Goal: Check status: Check status

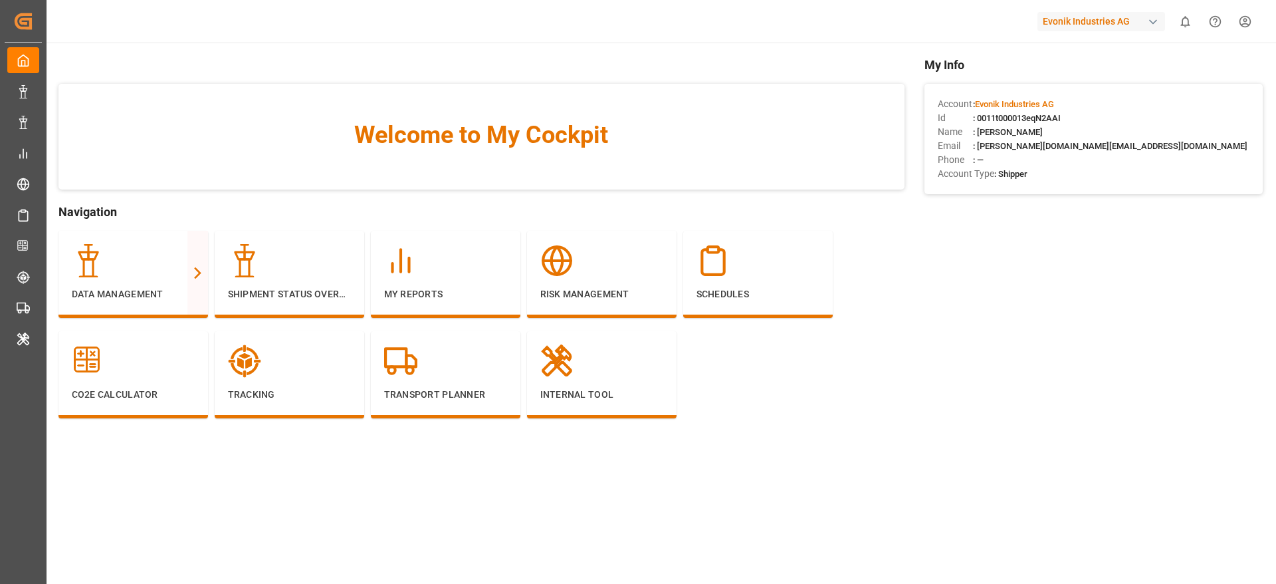
click at [1070, 22] on div "Evonik Industries AG" at bounding box center [1102, 21] width 128 height 19
type input "evonik u"
click at [1058, 92] on span "EvonikUS-4XPF" at bounding box center [1060, 97] width 57 height 12
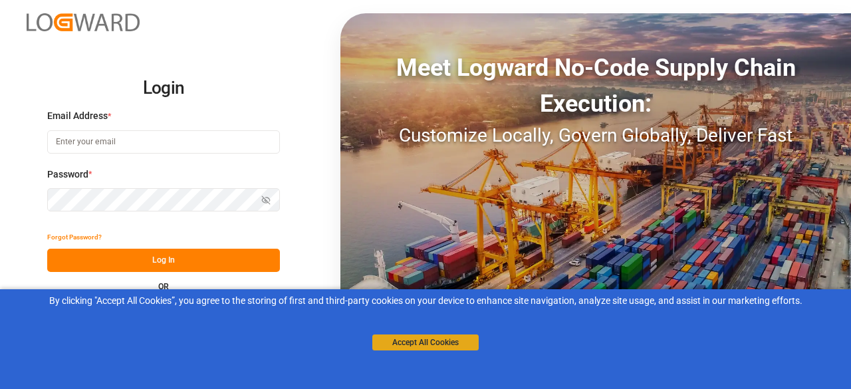
click at [432, 341] on button "Accept All Cookies" at bounding box center [425, 342] width 106 height 16
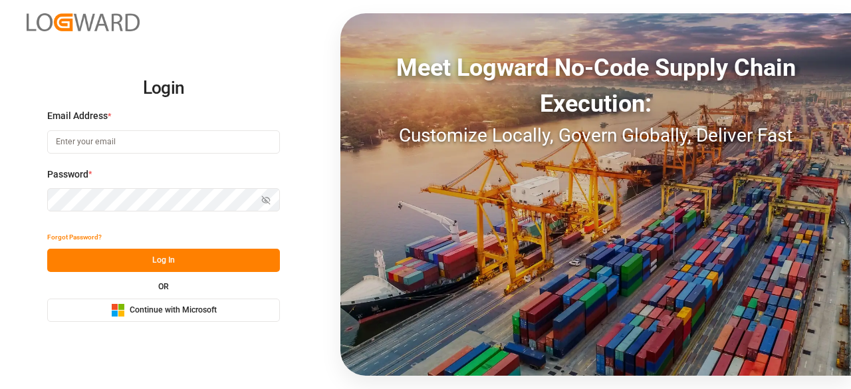
click at [162, 306] on span "Continue with Microsoft" at bounding box center [173, 310] width 87 height 12
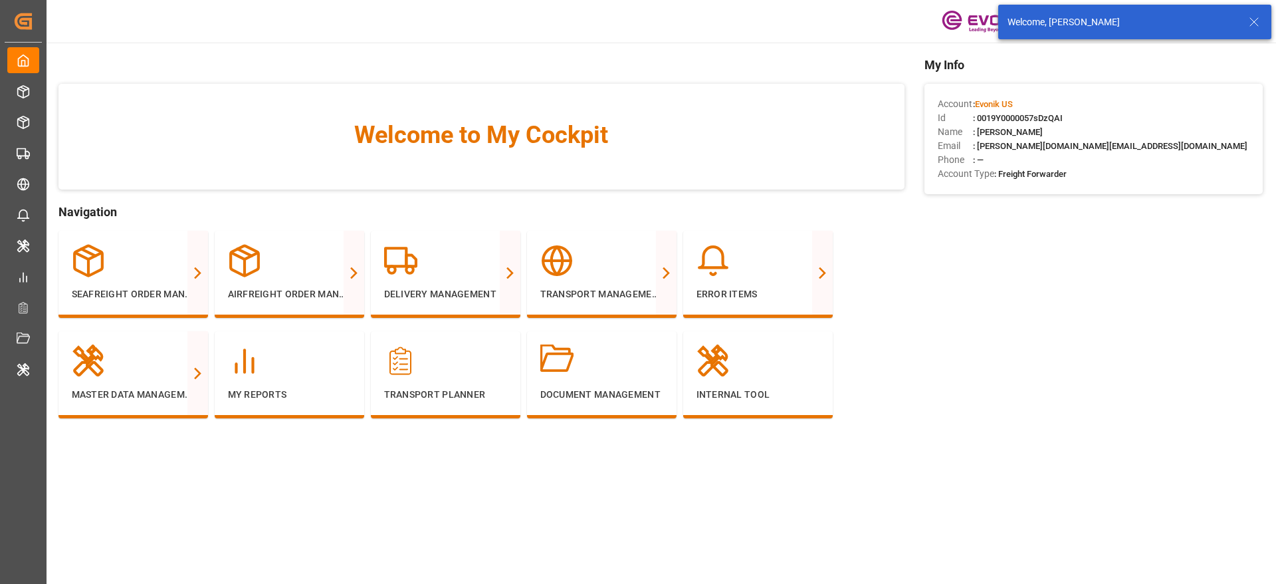
click at [1253, 24] on line at bounding box center [1255, 22] width 8 height 8
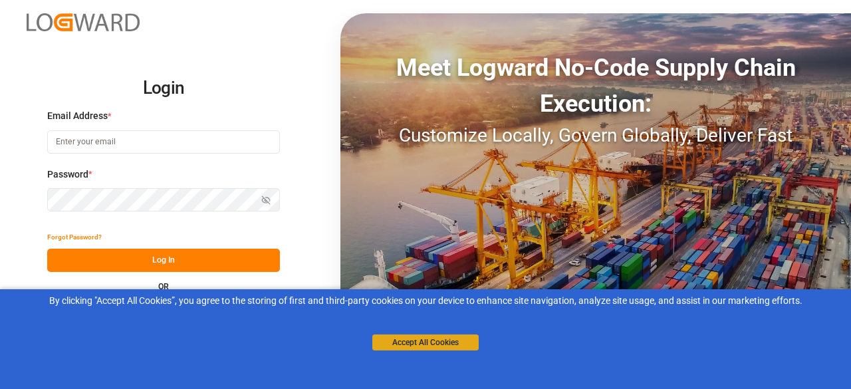
click at [418, 341] on button "Accept All Cookies" at bounding box center [425, 342] width 106 height 16
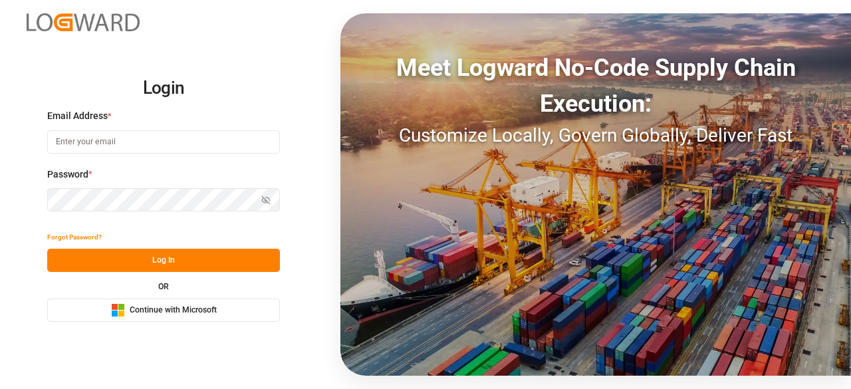
click at [149, 313] on span "Continue with Microsoft" at bounding box center [173, 310] width 87 height 12
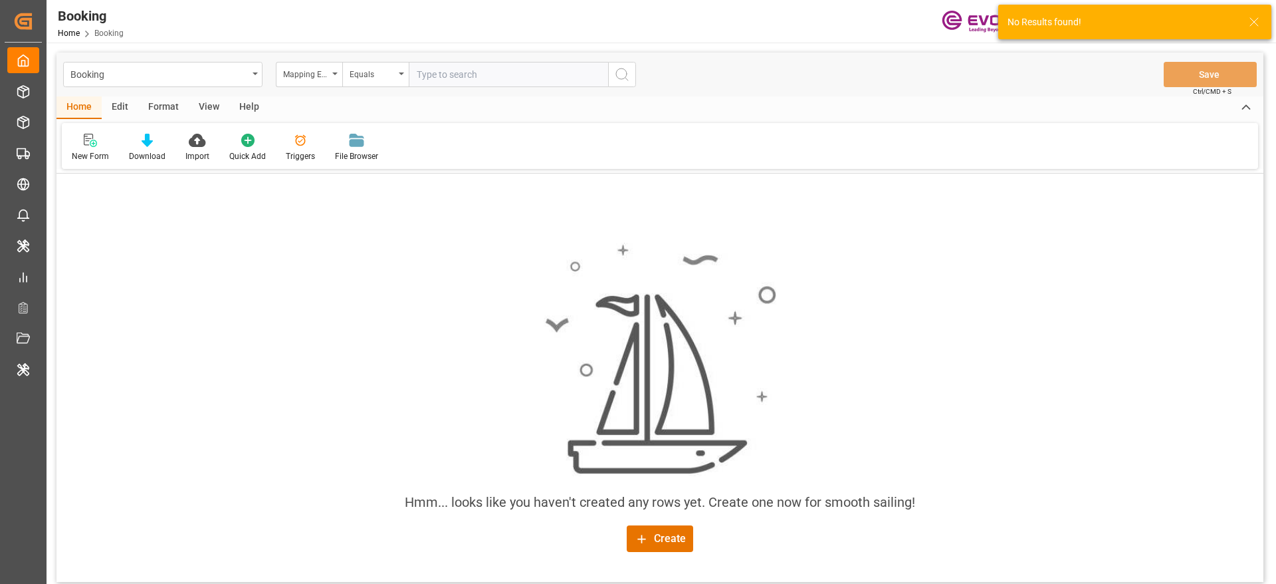
click at [251, 77] on div "Booking" at bounding box center [162, 74] width 199 height 25
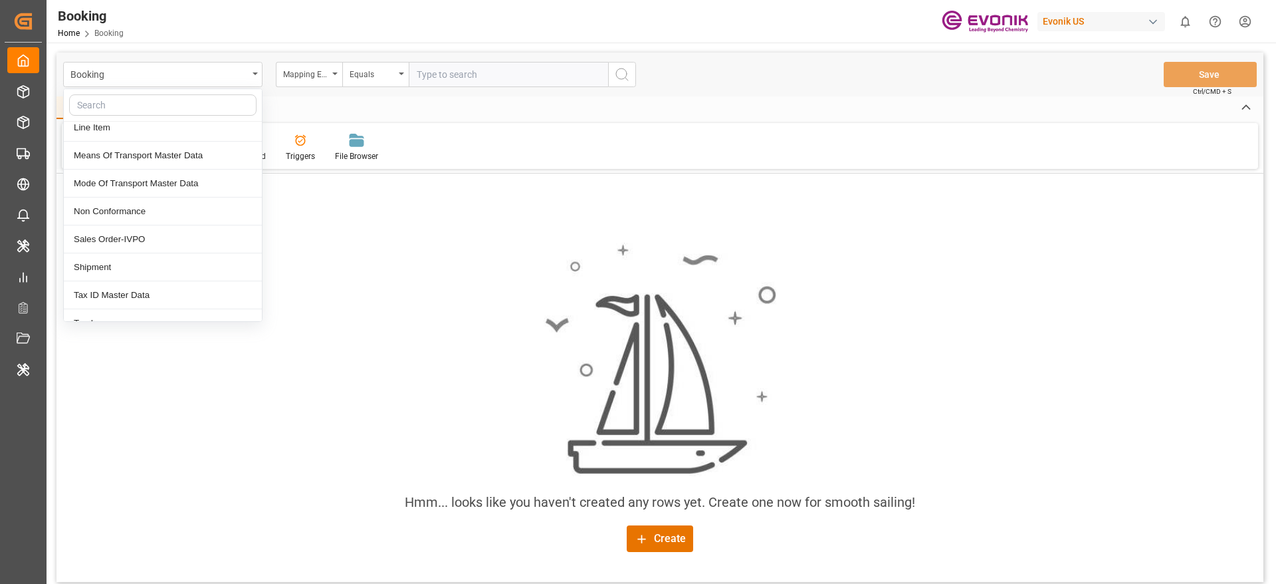
scroll to position [261, 0]
click at [180, 241] on div "Sales Order-IVPO" at bounding box center [163, 238] width 198 height 28
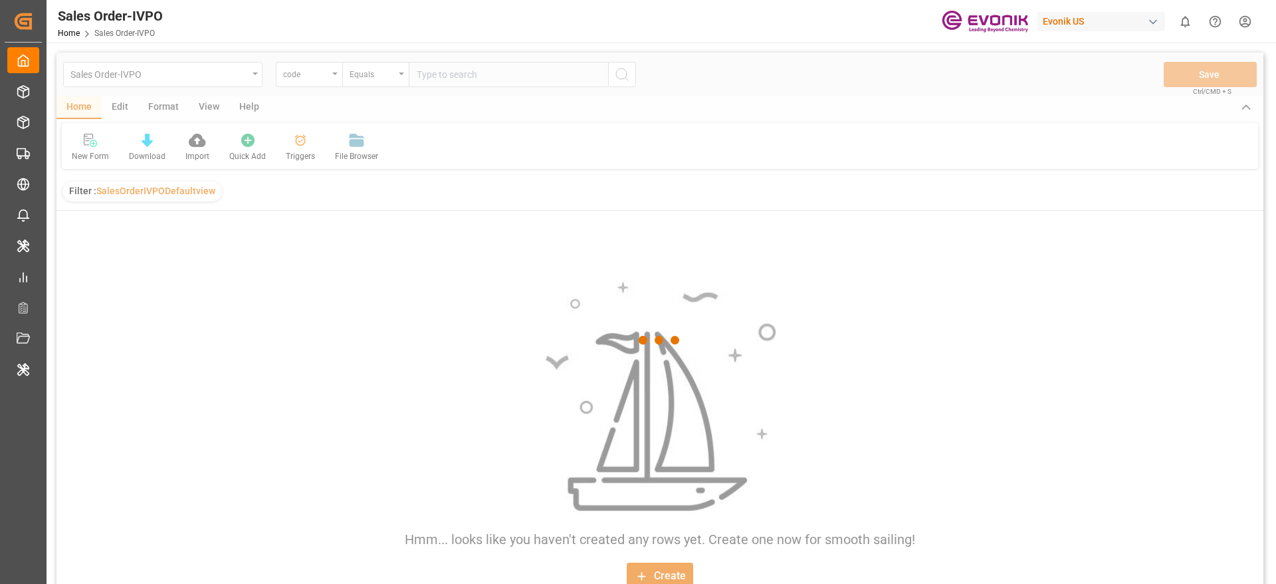
click at [180, 241] on div at bounding box center [660, 341] width 1207 height 576
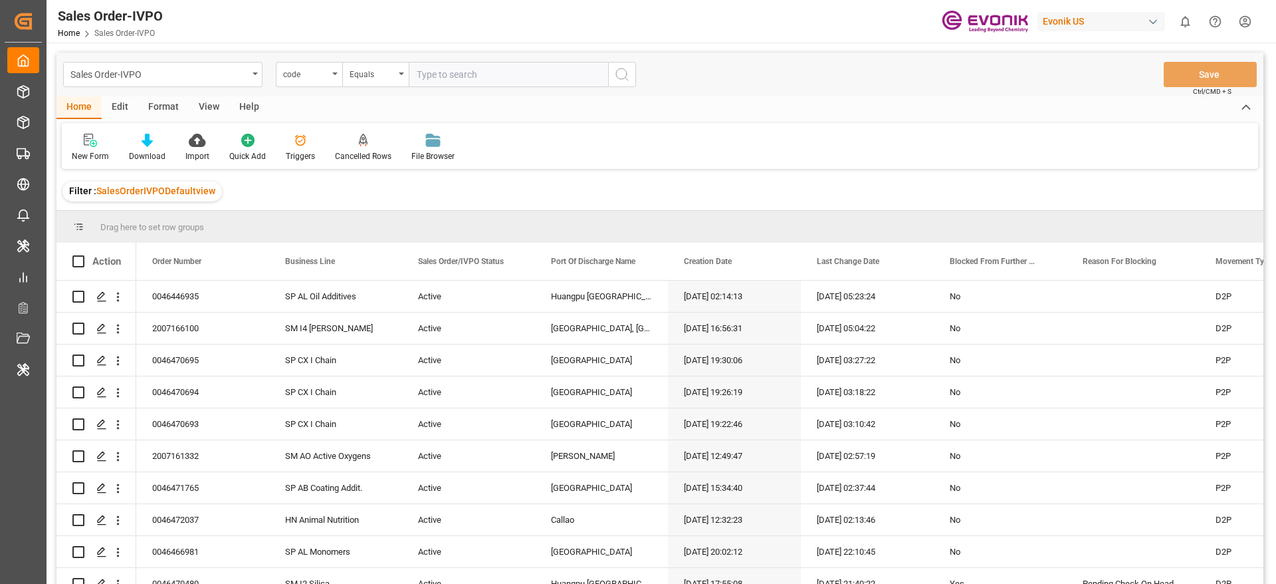
click at [455, 77] on input "text" at bounding box center [508, 74] width 199 height 25
paste input "d1421c30fb23"
type input "d1421c30fb23"
click at [624, 78] on circle "search button" at bounding box center [621, 73] width 11 height 11
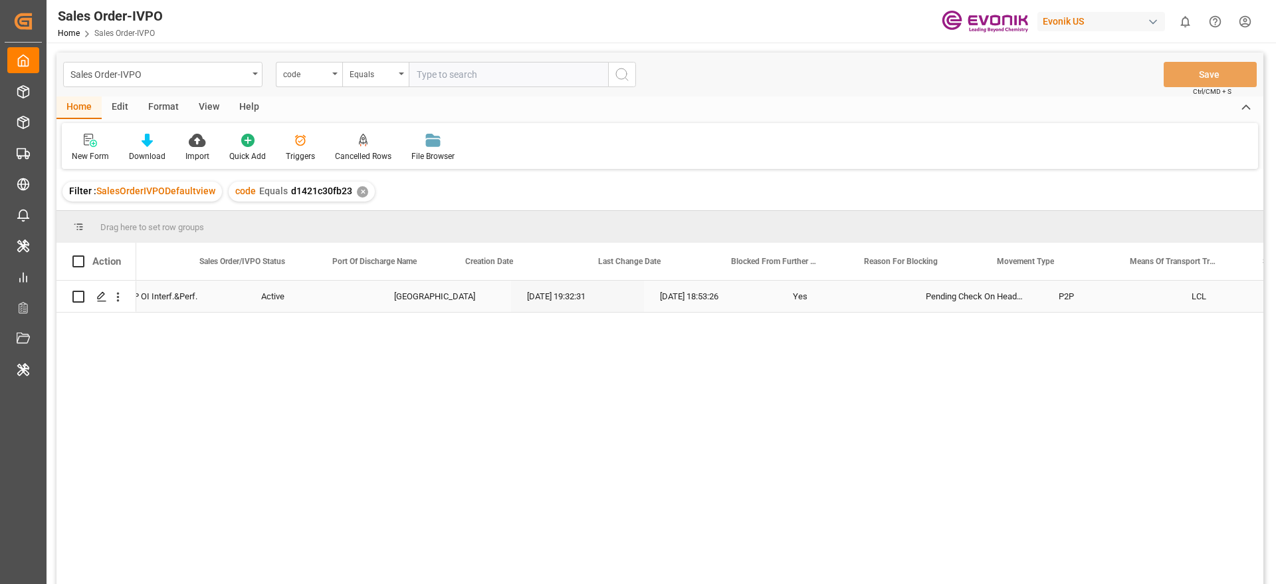
scroll to position [0, 235]
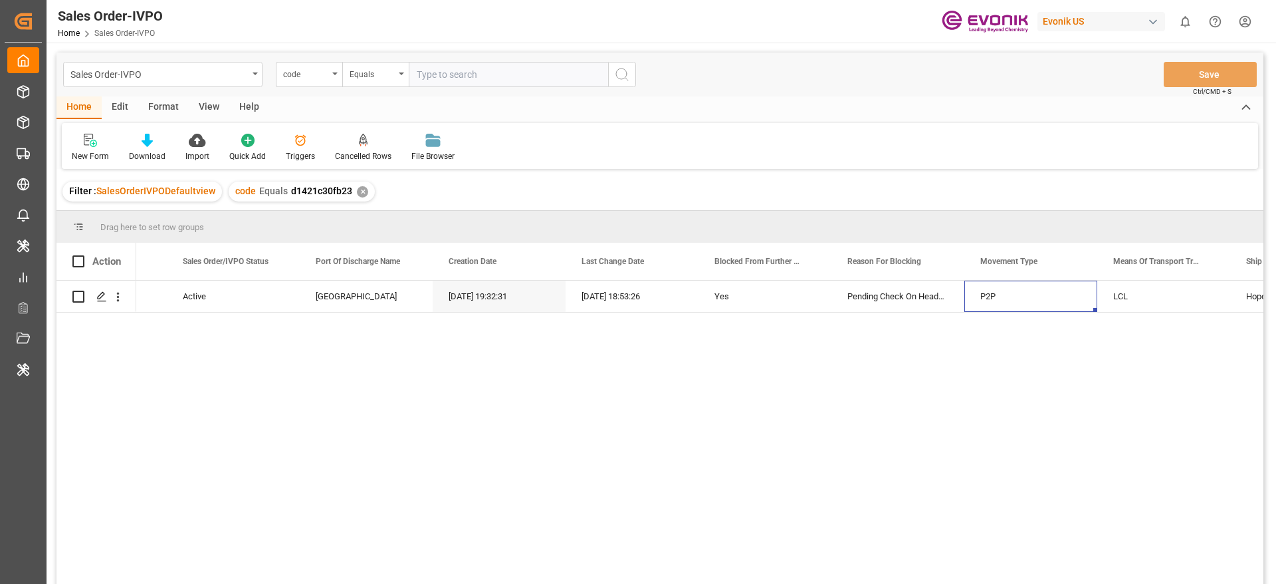
drag, startPoint x: 999, startPoint y: 291, endPoint x: 1030, endPoint y: 326, distance: 47.5
click at [1030, 326] on div "0046466103 SP OI Interf.&Perf. Active Hamburg 20.08.2025 19:32:31 21.08.2025 18…" at bounding box center [700, 437] width 1128 height 312
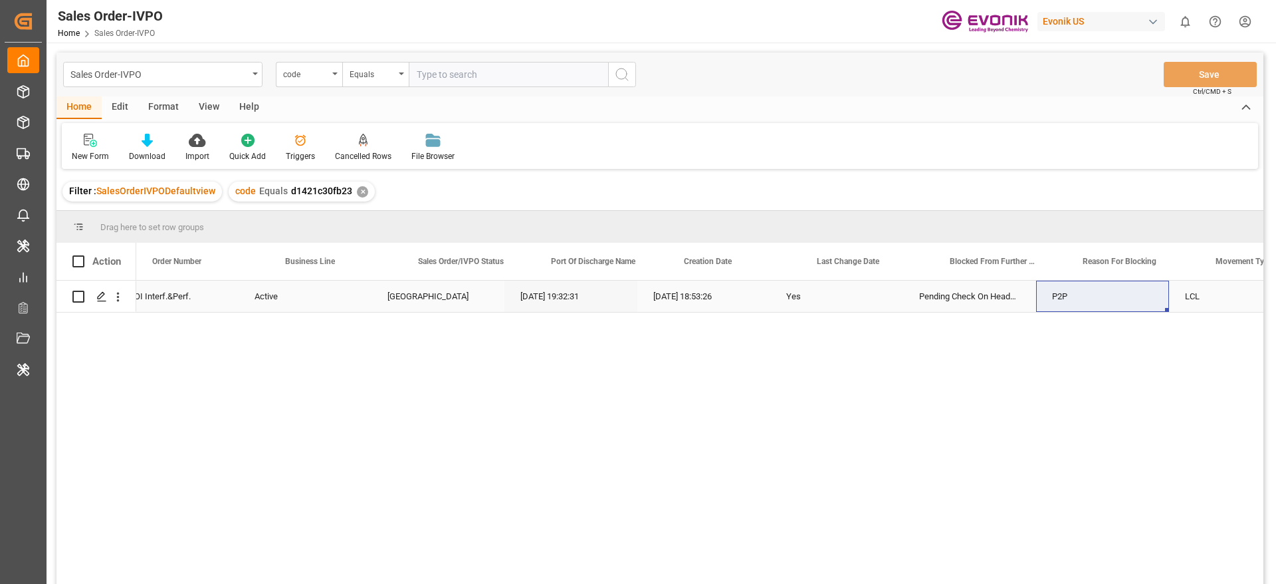
scroll to position [0, 0]
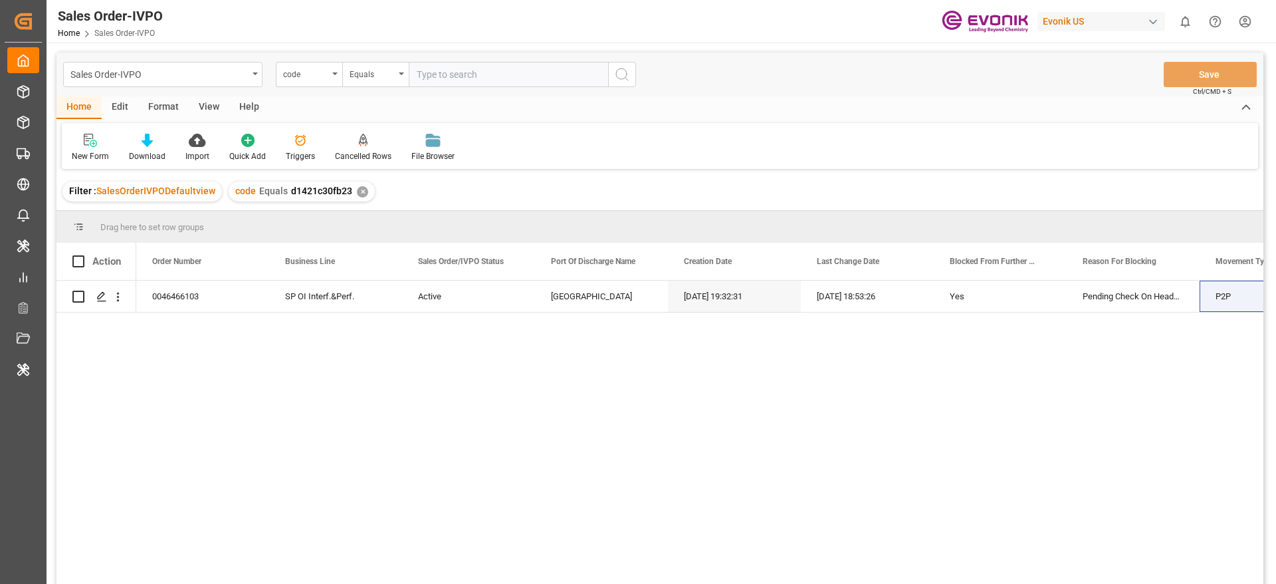
click at [362, 193] on div "✕" at bounding box center [362, 191] width 11 height 11
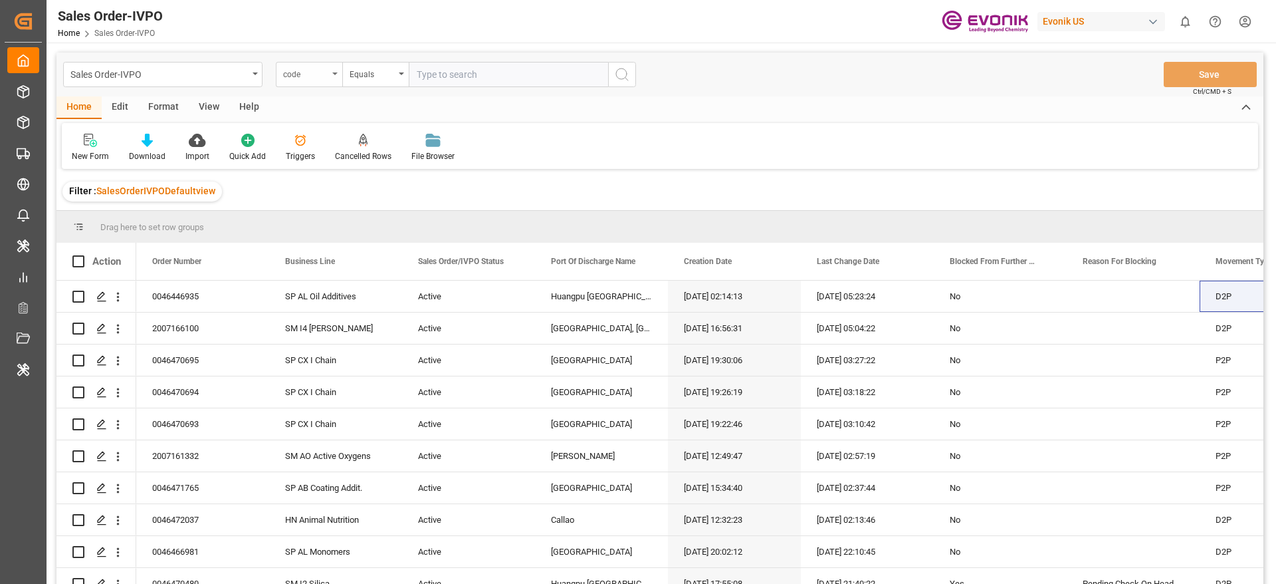
click at [316, 75] on div "code" at bounding box center [305, 72] width 45 height 15
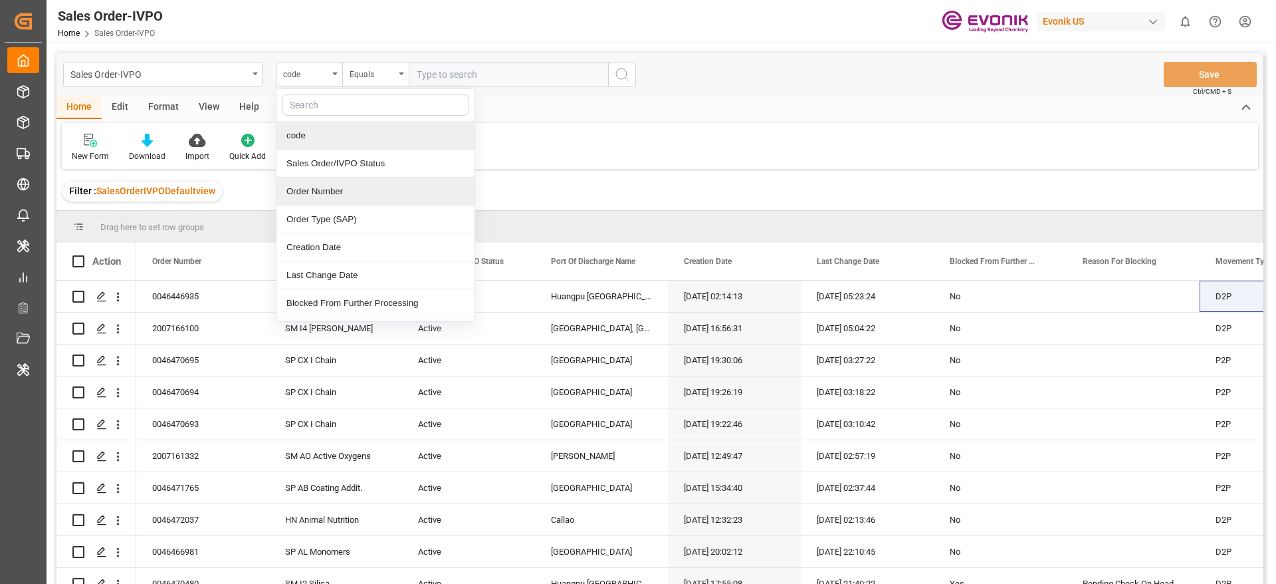
click at [318, 188] on div "Order Number" at bounding box center [376, 192] width 198 height 28
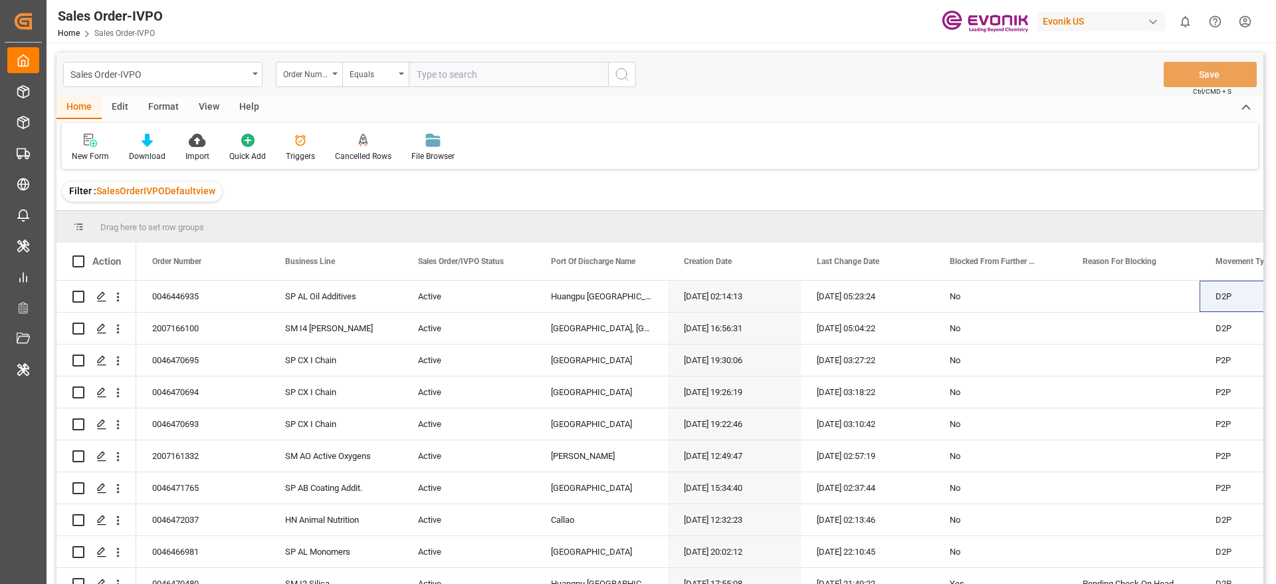
click at [474, 77] on input "text" at bounding box center [508, 74] width 199 height 25
paste input "46465543"
type input "46465543"
click at [620, 70] on icon "search button" at bounding box center [622, 74] width 16 height 16
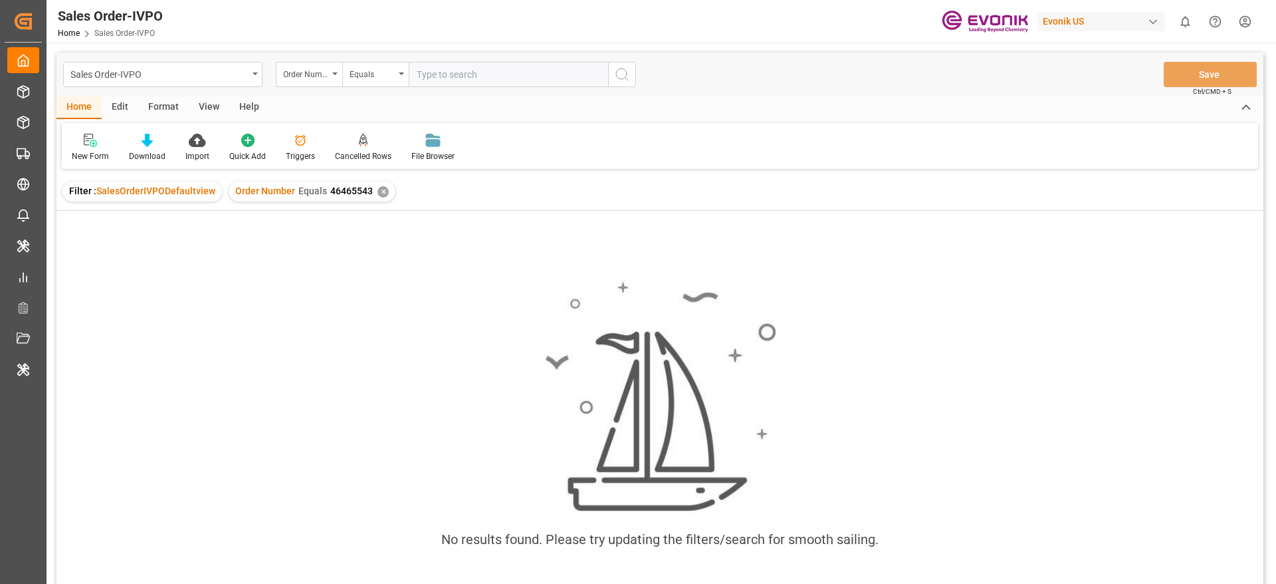
click at [380, 189] on div "✕" at bounding box center [383, 191] width 11 height 11
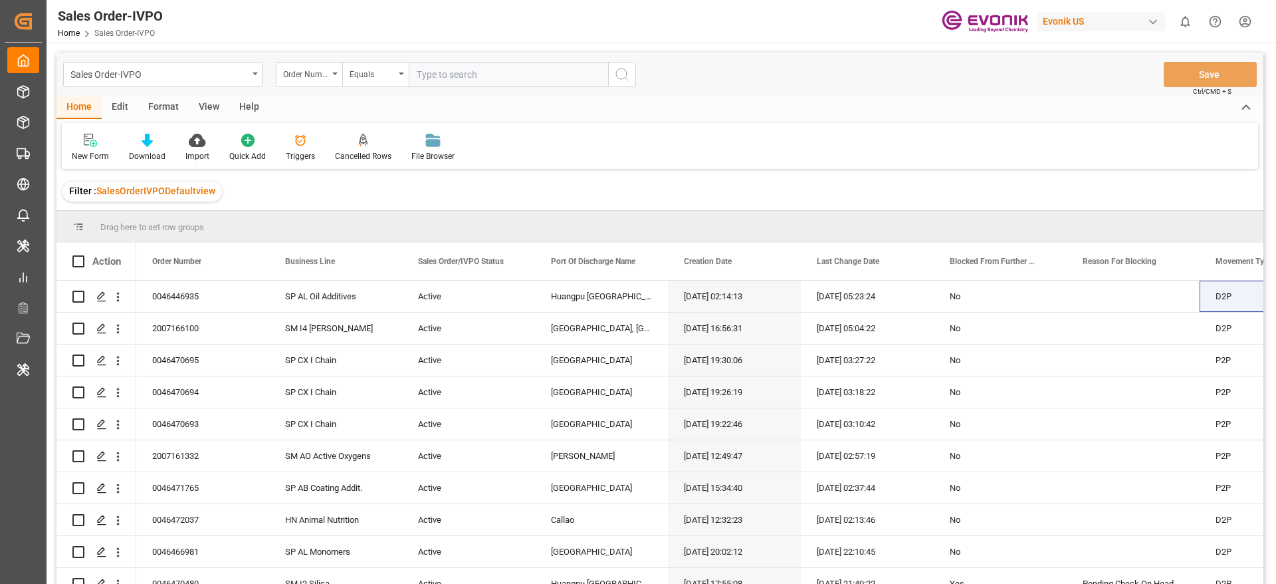
click at [437, 71] on input "text" at bounding box center [508, 74] width 199 height 25
paste input "46465543"
type input "0046465543"
click at [619, 78] on circle "search button" at bounding box center [621, 73] width 11 height 11
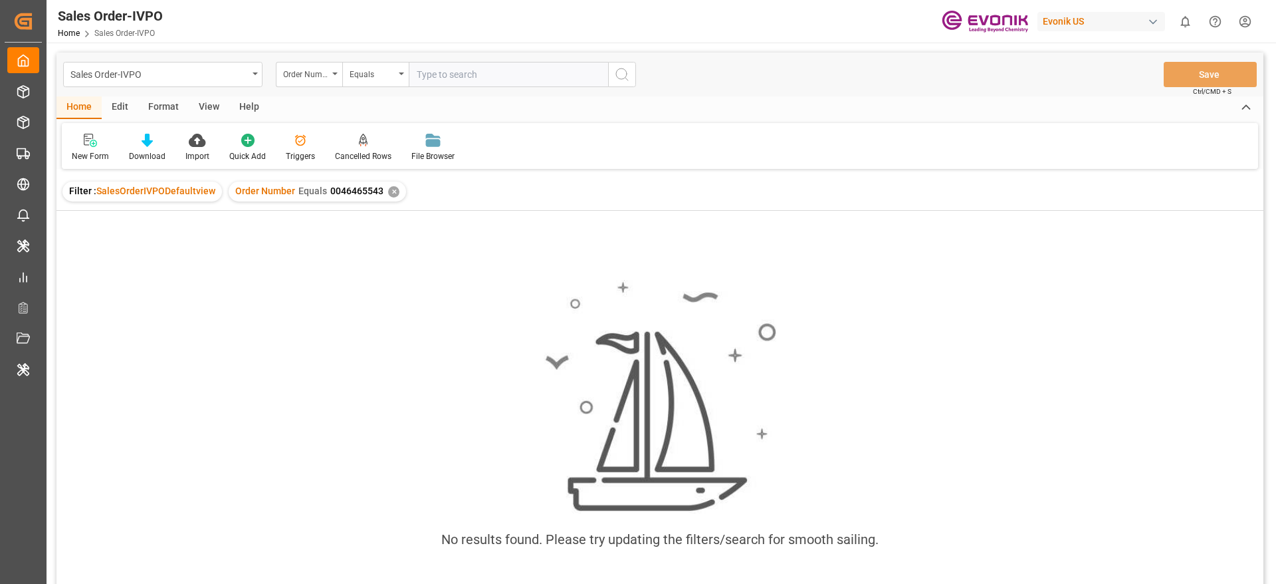
click at [394, 192] on div "✕" at bounding box center [393, 191] width 11 height 11
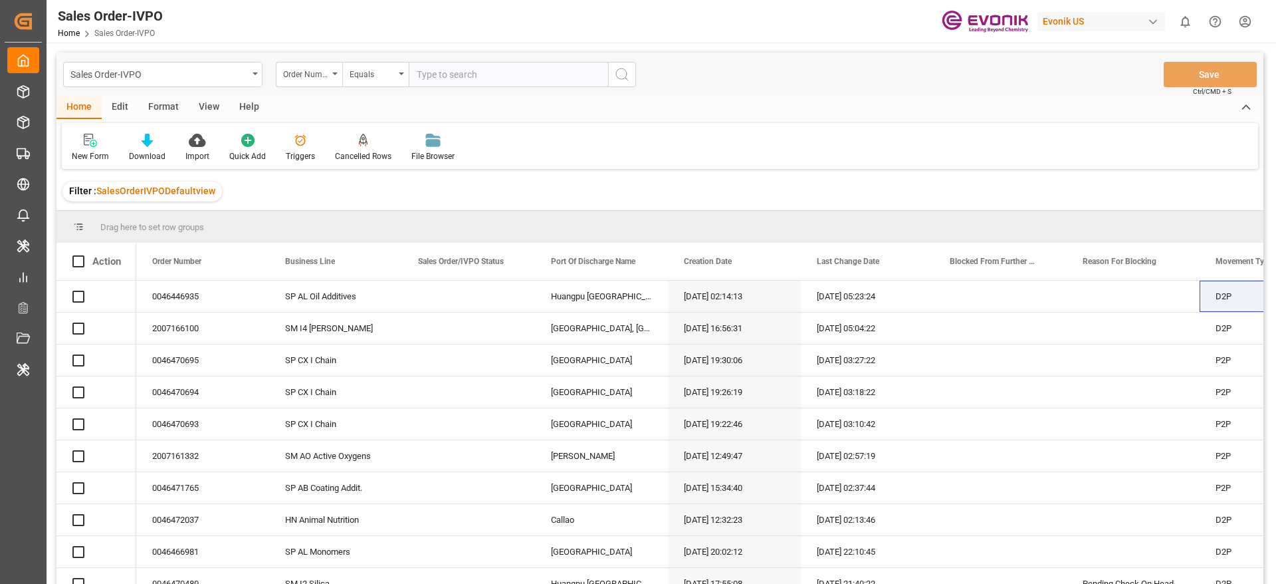
click at [460, 70] on input "text" at bounding box center [508, 74] width 199 height 25
paste input "46466103"
type input "0046466103"
click at [626, 78] on line "search button" at bounding box center [627, 79] width 3 height 3
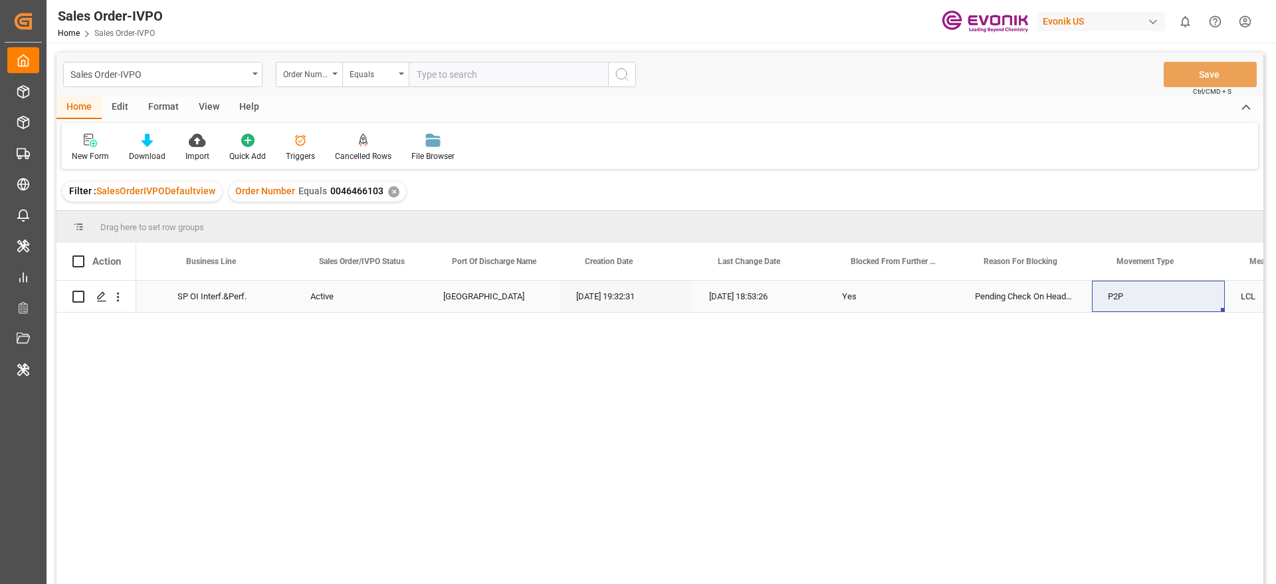
scroll to position [0, 14]
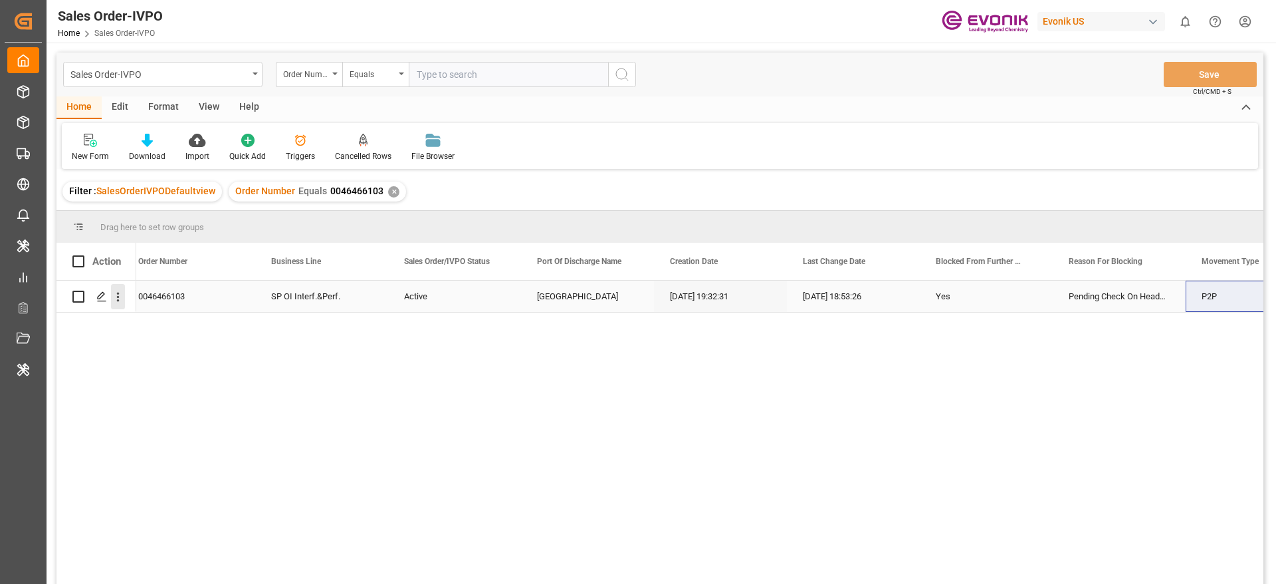
click at [122, 302] on icon "open menu" at bounding box center [118, 297] width 14 height 14
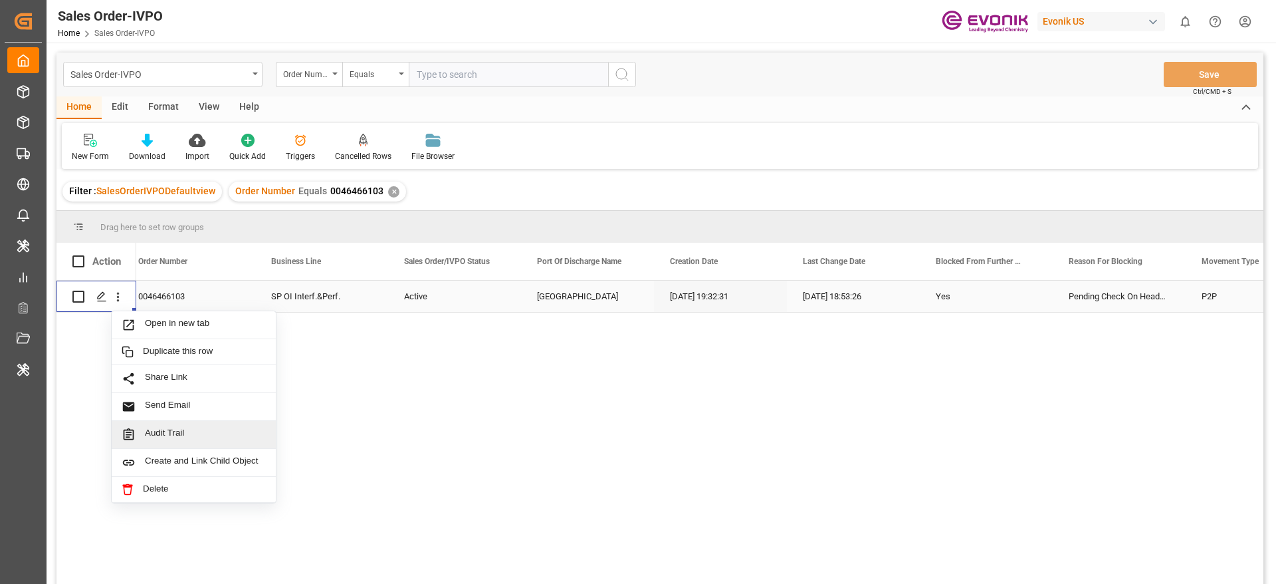
click at [161, 437] on span "Audit Trail" at bounding box center [205, 434] width 121 height 14
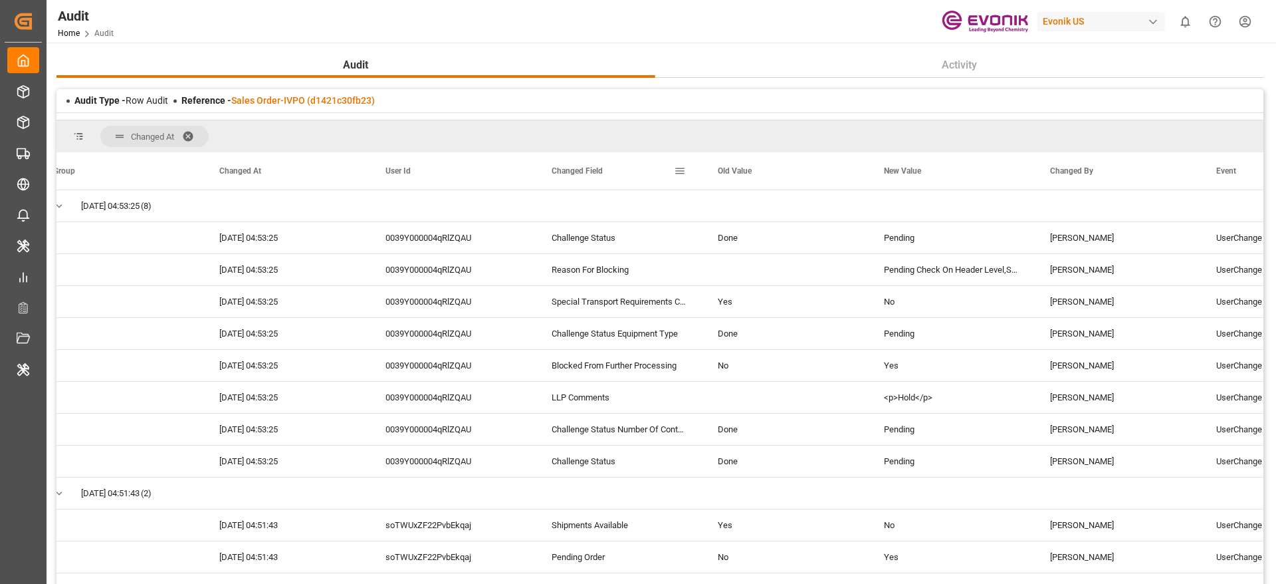
drag, startPoint x: 581, startPoint y: 169, endPoint x: 566, endPoint y: 174, distance: 15.6
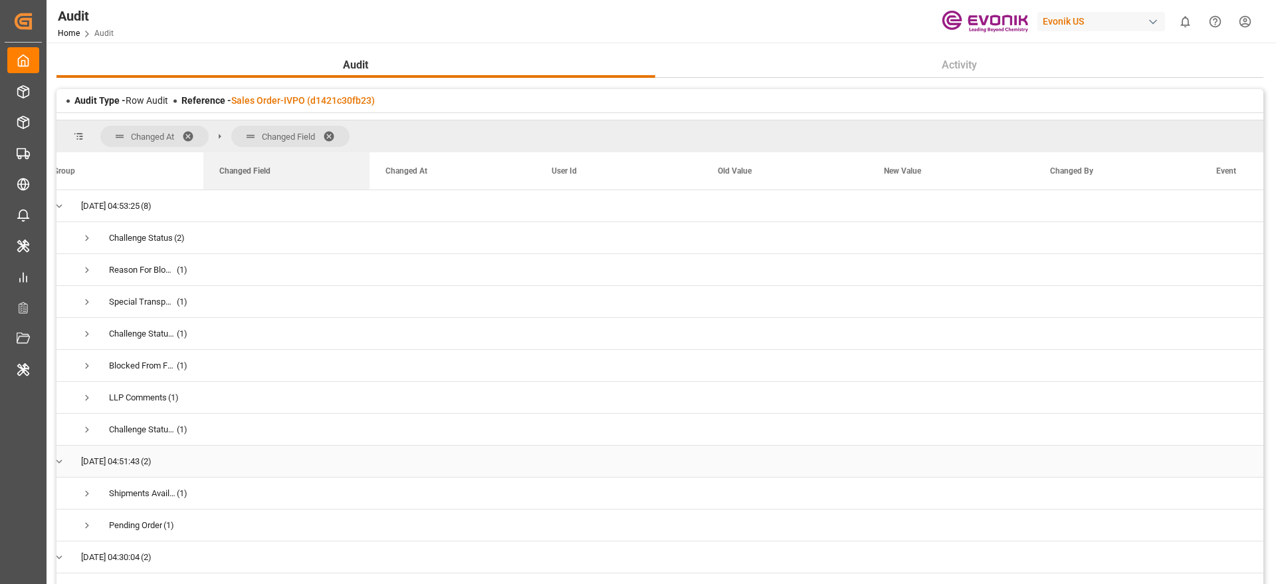
drag, startPoint x: 566, startPoint y: 174, endPoint x: 352, endPoint y: 451, distance: 349.7
click at [352, 451] on div "Group Changed At User Id" at bounding box center [660, 376] width 1207 height 449
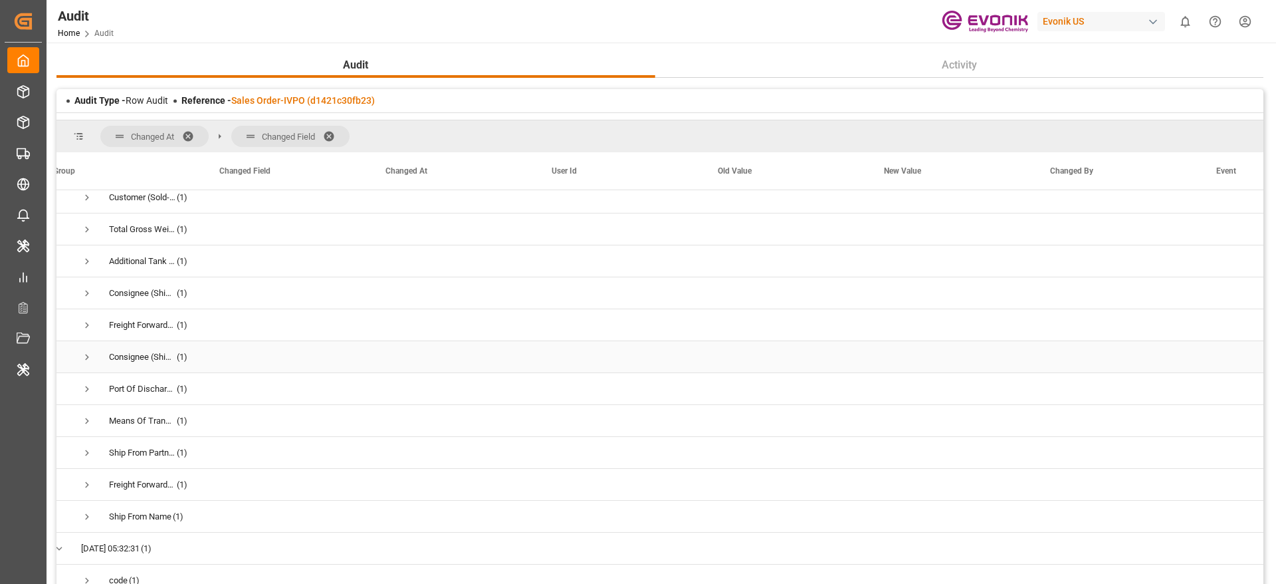
scroll to position [1926, 0]
click at [352, 451] on div "Press SPACE to select this row." at bounding box center [286, 452] width 166 height 31
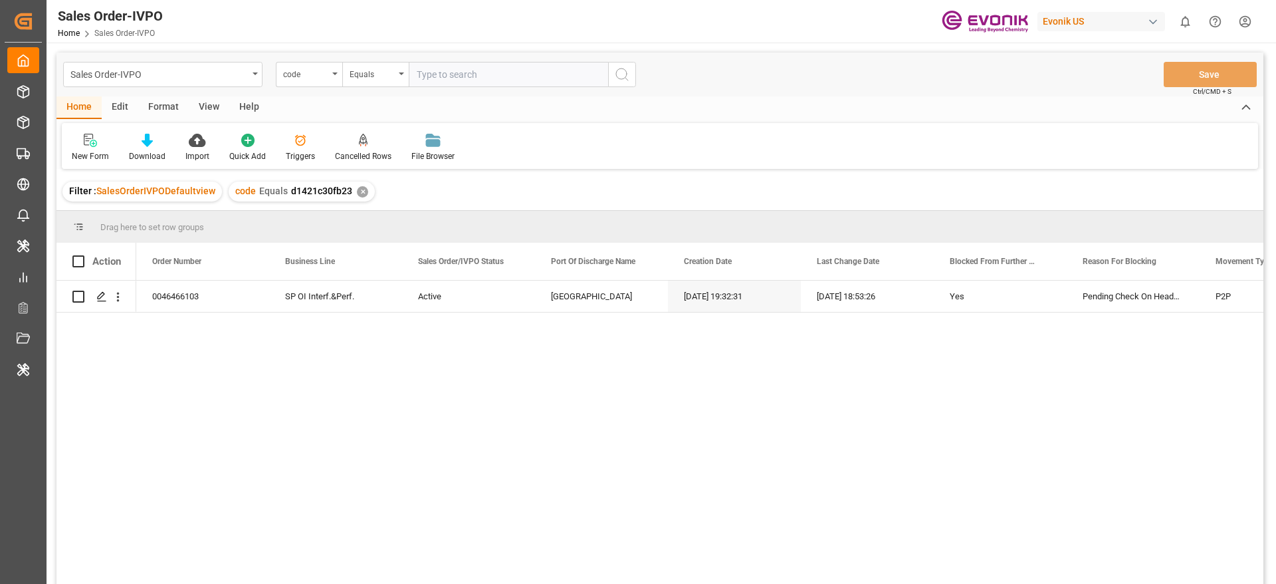
click at [357, 186] on div "✕" at bounding box center [362, 191] width 11 height 11
